Goal: Find specific page/section: Locate item on page

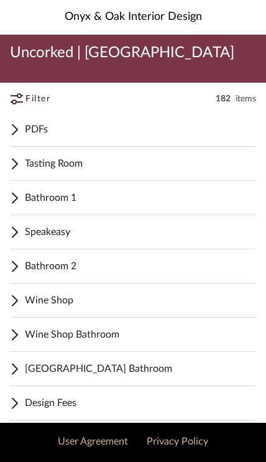
click at [96, 196] on span "Bathroom 1" at bounding box center [141, 197] width 232 height 15
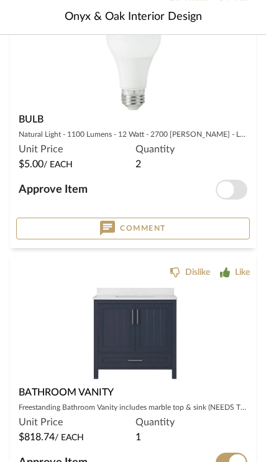
scroll to position [1189, 0]
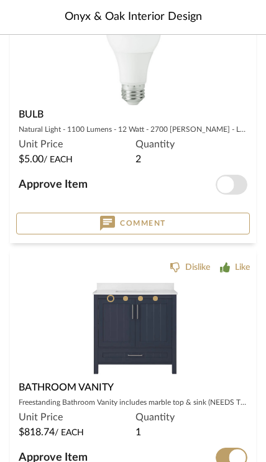
click at [0, 0] on img at bounding box center [0, 0] width 0 height 0
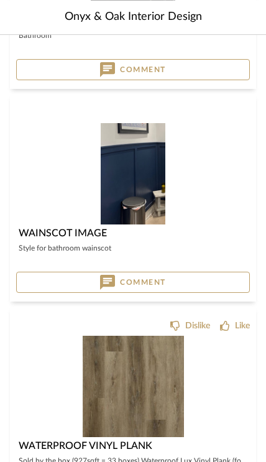
scroll to position [2772, 0]
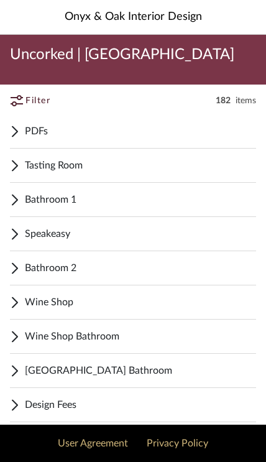
click at [111, 199] on span "Bathroom 1" at bounding box center [141, 199] width 232 height 15
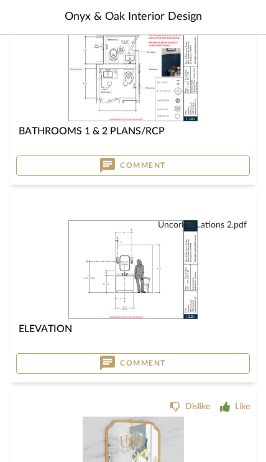
scroll to position [230, 0]
click at [130, 102] on img "0" at bounding box center [132, 71] width 131 height 101
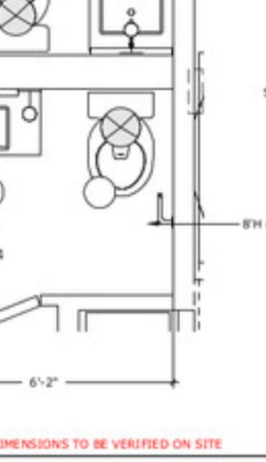
click at [54, 106] on img "0" at bounding box center [133, 184] width 203 height 157
